Goal: Navigation & Orientation: Find specific page/section

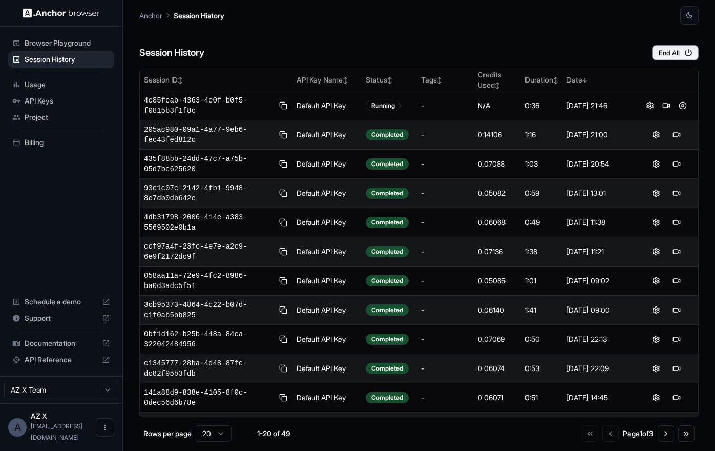
click at [612, 57] on div "Session History End All" at bounding box center [418, 43] width 559 height 36
click at [550, 28] on div "Session History End All" at bounding box center [418, 43] width 559 height 36
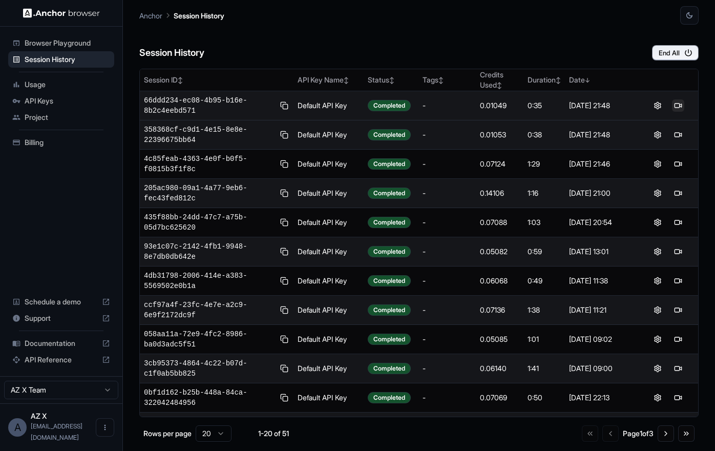
click at [680, 106] on button at bounding box center [678, 105] width 12 height 12
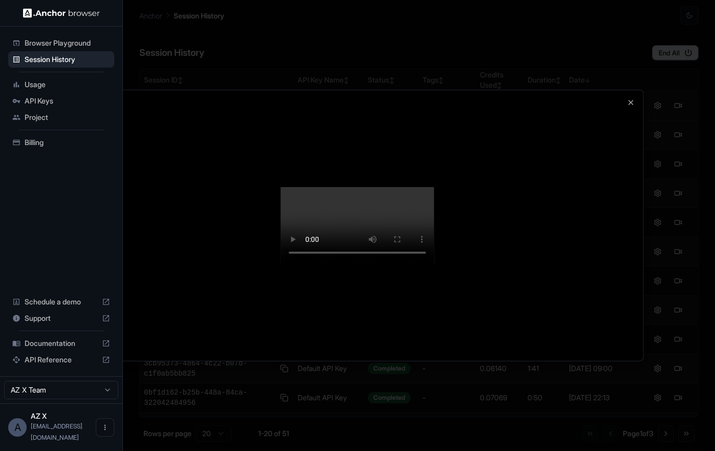
click at [691, 199] on div at bounding box center [357, 225] width 715 height 451
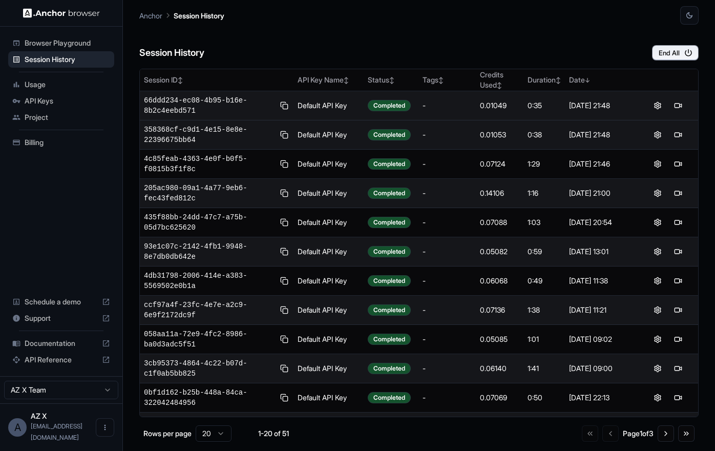
click at [572, 49] on div "Session History End All" at bounding box center [418, 43] width 559 height 36
